Goal: Transaction & Acquisition: Obtain resource

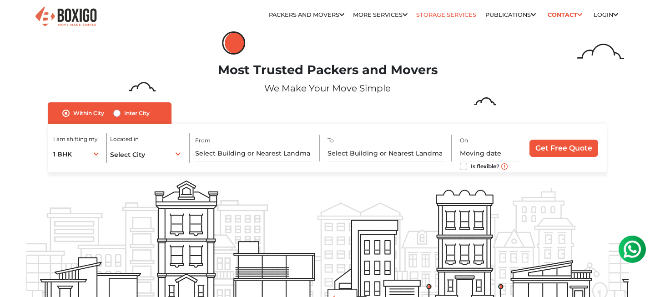
click at [437, 17] on link "Storage Services" at bounding box center [446, 14] width 60 height 7
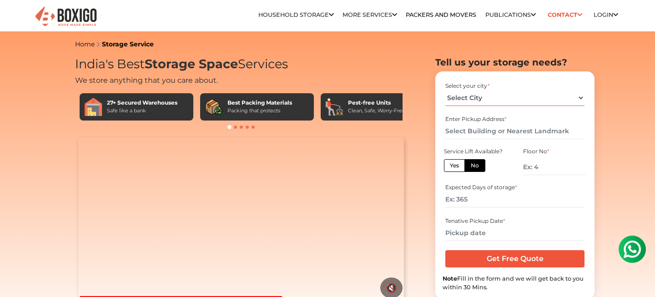
click at [499, 100] on select "Select City Bangalore Bengaluru Bhopal Bhubaneswar Chennai Coimbatore Cuttack D…" at bounding box center [514, 98] width 139 height 16
select select "[GEOGRAPHIC_DATA]"
click at [445, 90] on select "Select City Bangalore Bengaluru Bhopal Bhubaneswar Chennai Coimbatore Cuttack D…" at bounding box center [514, 98] width 139 height 16
click at [540, 131] on input "text" at bounding box center [514, 131] width 139 height 16
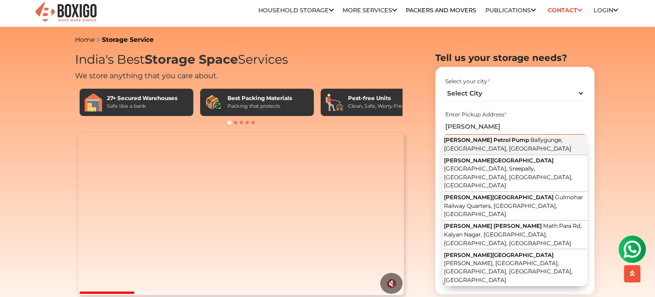
scroll to position [3, 0]
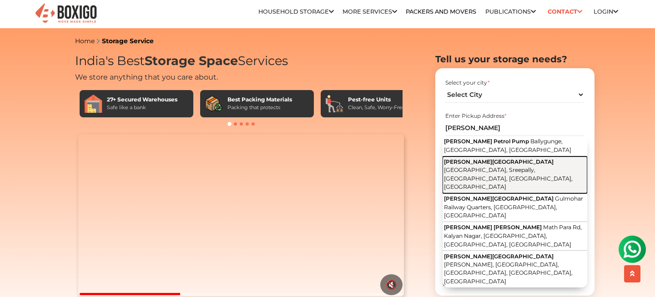
click at [518, 166] on span "Lower Rawdon Street, Sreepally, Bhowanipore, Calcutta, West Bengal" at bounding box center [508, 178] width 129 height 24
type input "Trimurti Building, Lower Rawdon Street, Sreepally, Bhowanipore, Calcutta, West …"
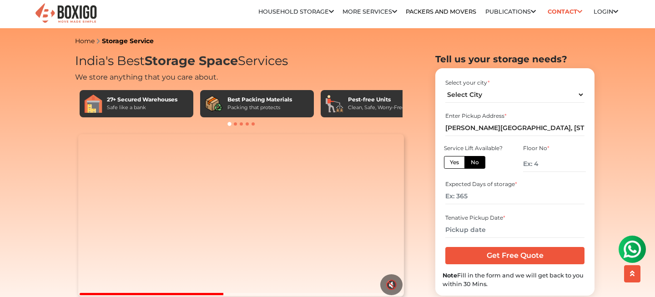
click at [476, 164] on label "No" at bounding box center [474, 162] width 21 height 13
click at [476, 164] on input "No" at bounding box center [474, 161] width 6 height 6
click at [556, 164] on input "number" at bounding box center [554, 164] width 63 height 16
type input "5"
click at [502, 196] on input "number" at bounding box center [514, 196] width 139 height 16
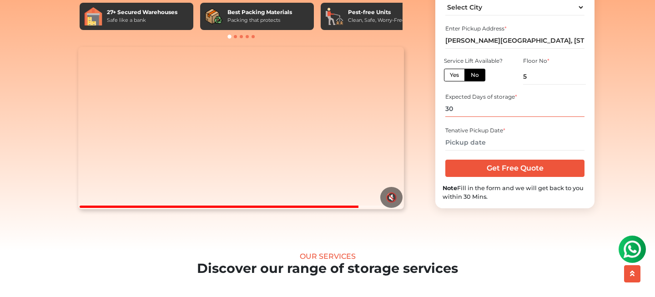
scroll to position [92, 0]
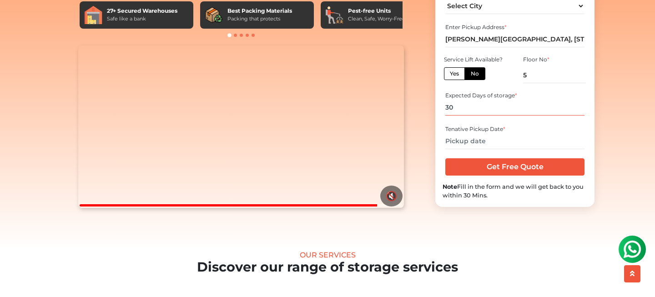
type input "30"
click at [507, 149] on input "text" at bounding box center [514, 141] width 139 height 16
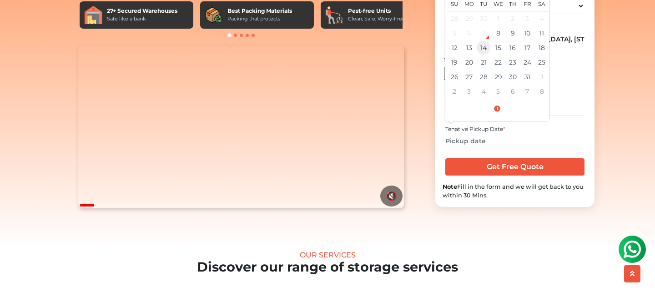
click at [485, 55] on td "14" at bounding box center [483, 47] width 15 height 15
type input "10/14/2025 12:00 AM"
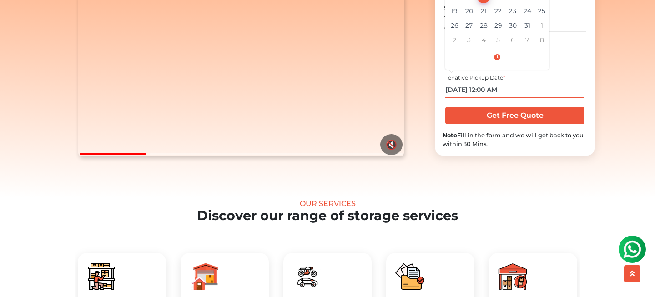
scroll to position [145, 0]
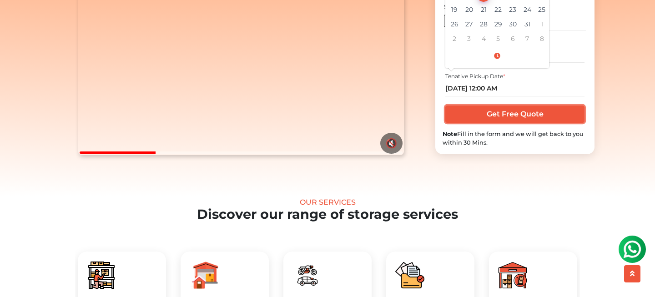
drag, startPoint x: 493, startPoint y: 133, endPoint x: 520, endPoint y: 141, distance: 27.8
click at [493, 123] on input "Get Free Quote" at bounding box center [514, 113] width 139 height 17
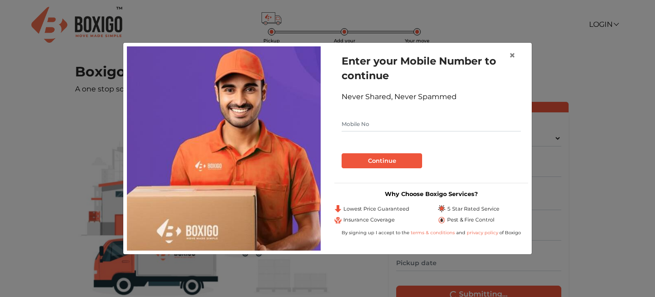
click at [397, 120] on input "text" at bounding box center [430, 124] width 179 height 15
type input "9820353073"
click at [404, 163] on button "Continue" at bounding box center [381, 160] width 80 height 15
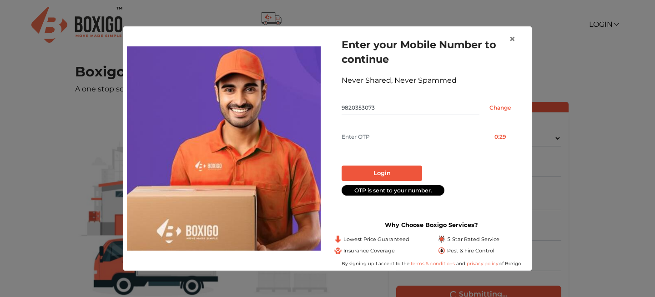
click at [409, 137] on input "text" at bounding box center [410, 137] width 138 height 15
type input "3783"
click at [390, 178] on button "Login" at bounding box center [381, 173] width 80 height 15
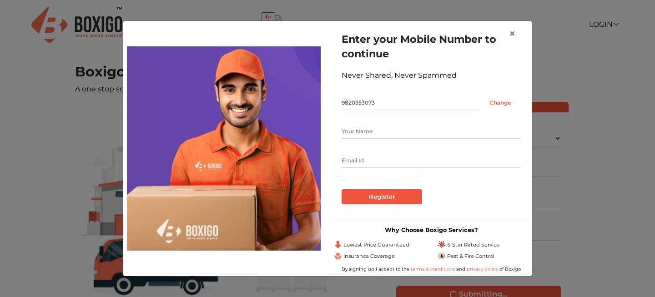
click at [389, 134] on input "text" at bounding box center [430, 131] width 179 height 15
click at [393, 131] on input "text" at bounding box center [430, 131] width 179 height 15
click at [394, 167] on form "Enter your Mobile Number to continue Never Shared, Never Spammed 9820353073 Cha…" at bounding box center [430, 118] width 179 height 172
click at [392, 164] on input "text" at bounding box center [430, 160] width 179 height 15
click at [394, 134] on input "VIRAJ kothari" at bounding box center [430, 131] width 179 height 15
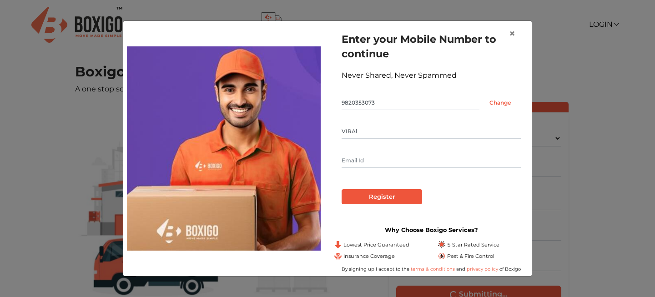
type input "VIRAl"
click at [365, 157] on input "text" at bounding box center [430, 160] width 179 height 15
click at [400, 162] on input "text" at bounding box center [430, 160] width 179 height 15
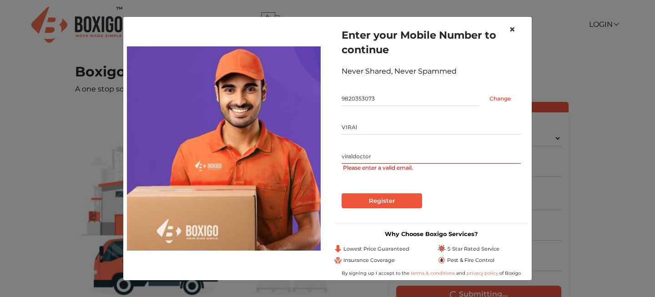
type input "viraldoctor"
click at [511, 30] on span "×" at bounding box center [512, 29] width 6 height 13
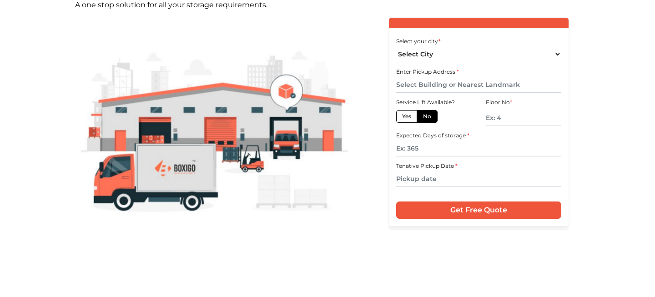
scroll to position [87, 0]
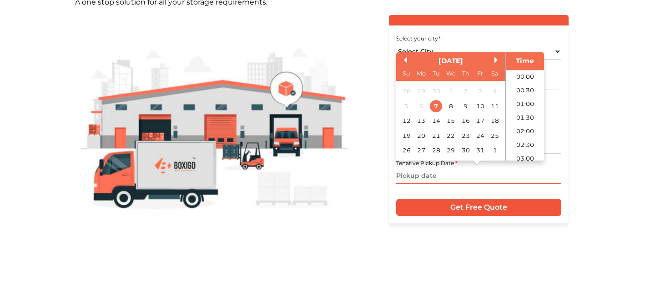
click at [449, 179] on input "text" at bounding box center [478, 176] width 165 height 16
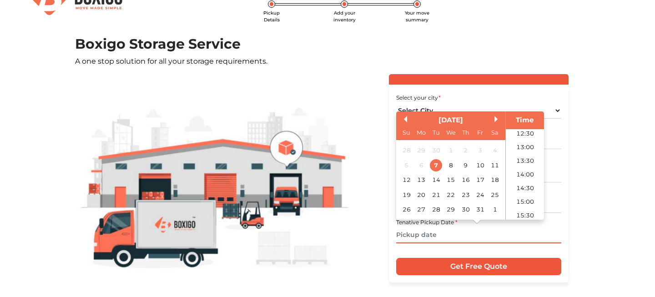
scroll to position [0, 0]
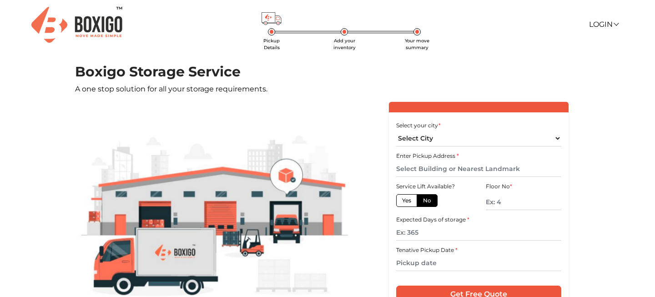
click at [108, 21] on img at bounding box center [76, 25] width 91 height 36
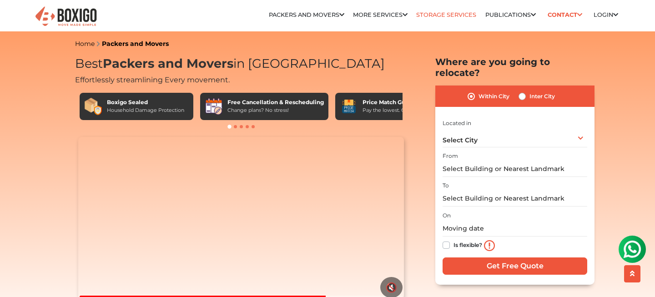
click at [433, 15] on link "Storage Services" at bounding box center [446, 14] width 60 height 7
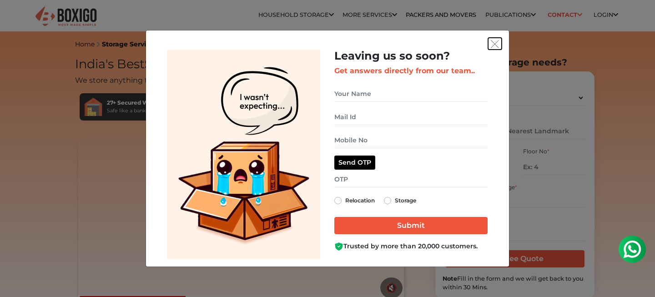
click at [493, 44] on img "get free quote dialog" at bounding box center [495, 44] width 8 height 8
